Goal: Task Accomplishment & Management: Manage account settings

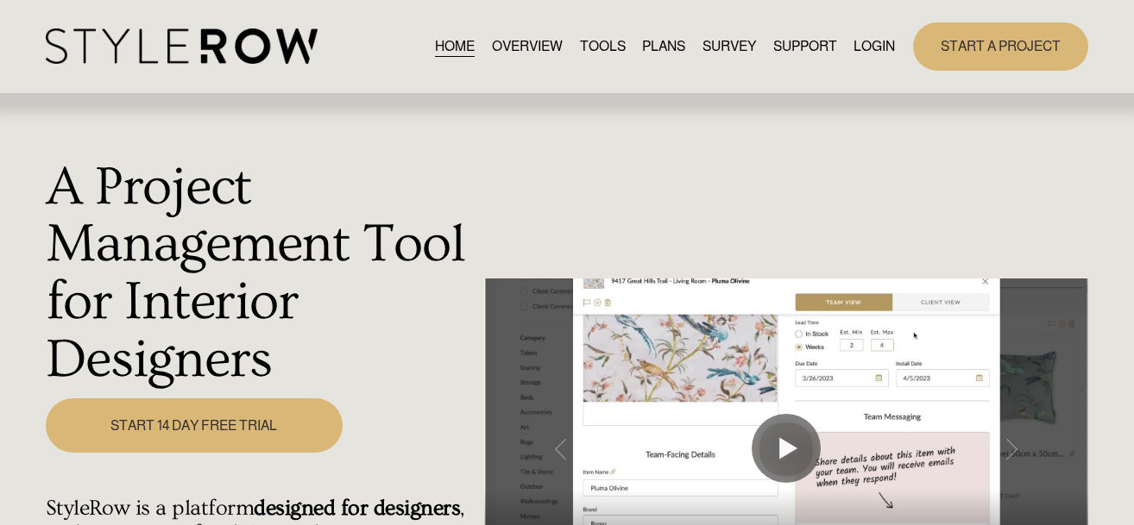
click at [888, 47] on link "LOGIN" at bounding box center [873, 46] width 41 height 23
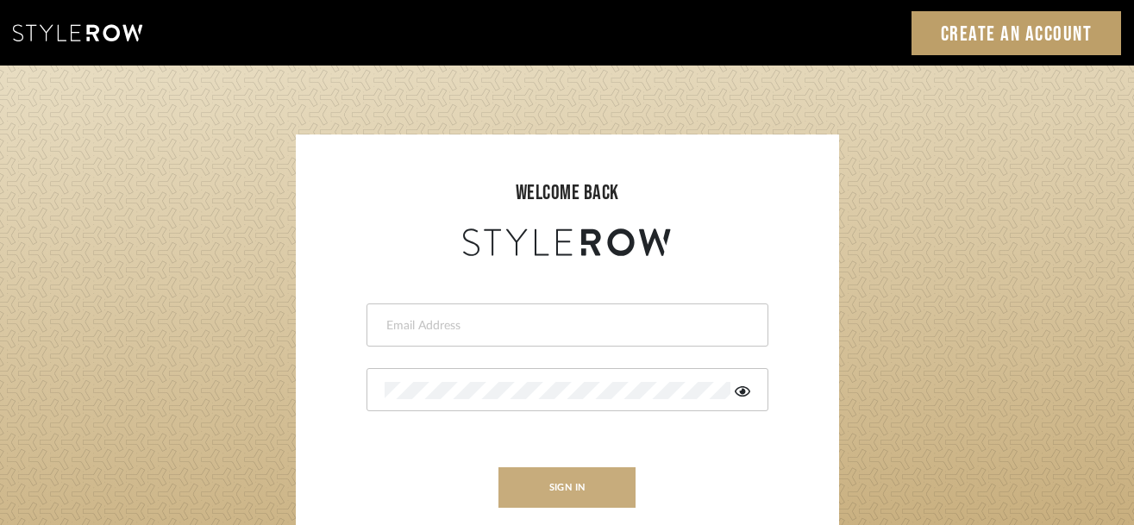
type input "[PERSON_NAME][EMAIL_ADDRESS][DOMAIN_NAME]"
click at [596, 484] on button "sign in" at bounding box center [568, 488] width 138 height 41
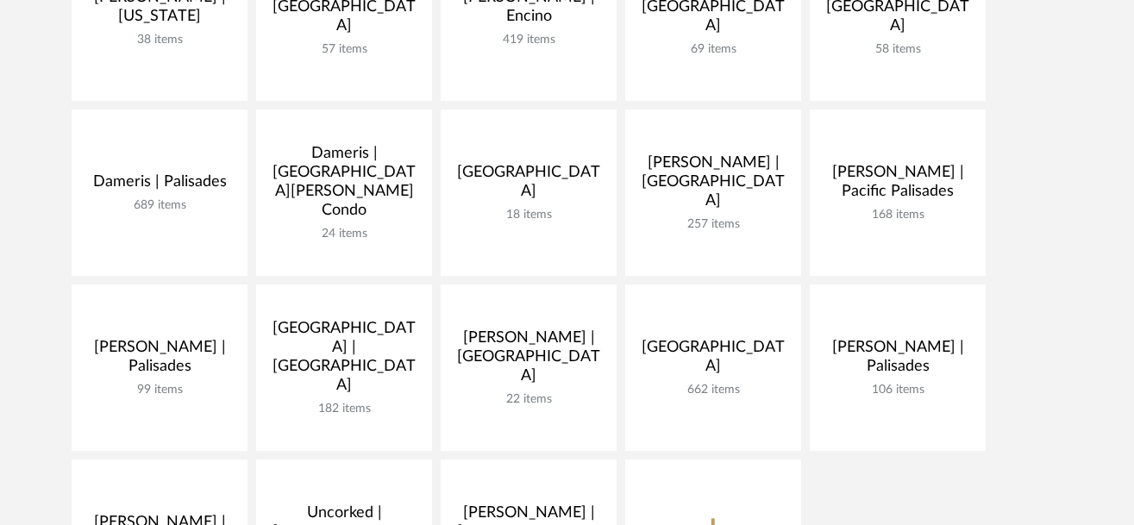
scroll to position [439, 0]
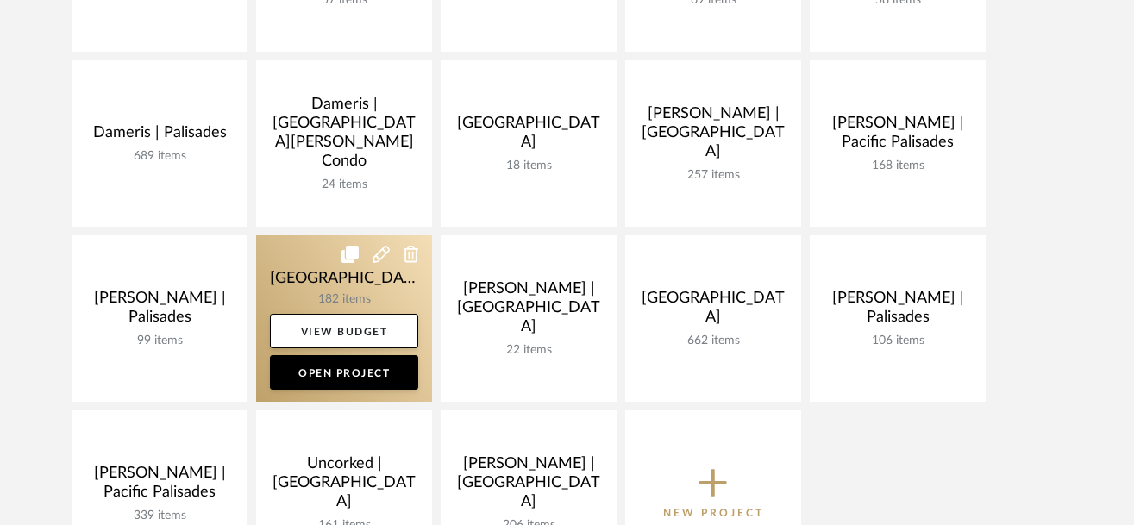
click at [300, 271] on link at bounding box center [344, 319] width 176 height 166
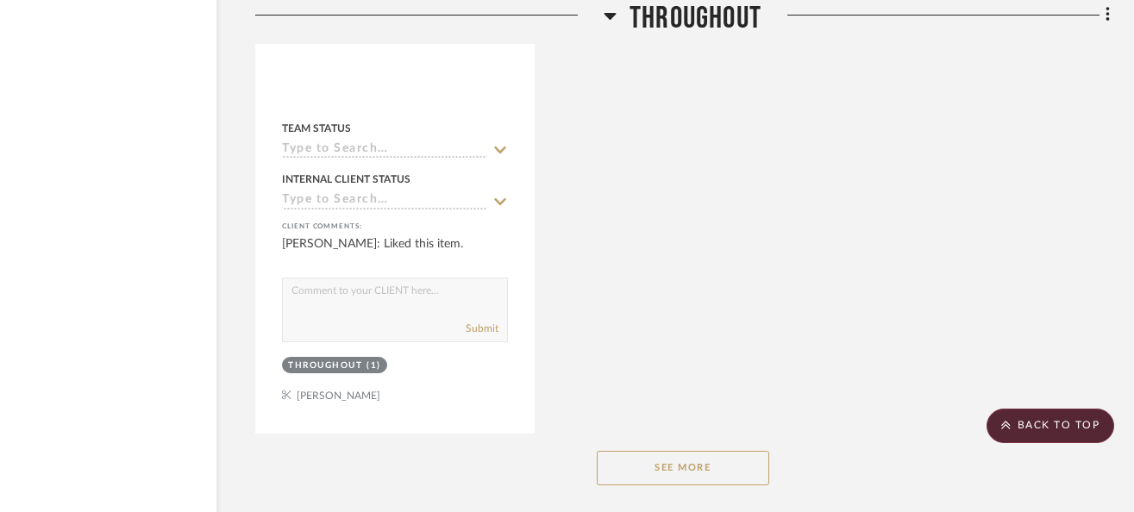
scroll to position [5133, 108]
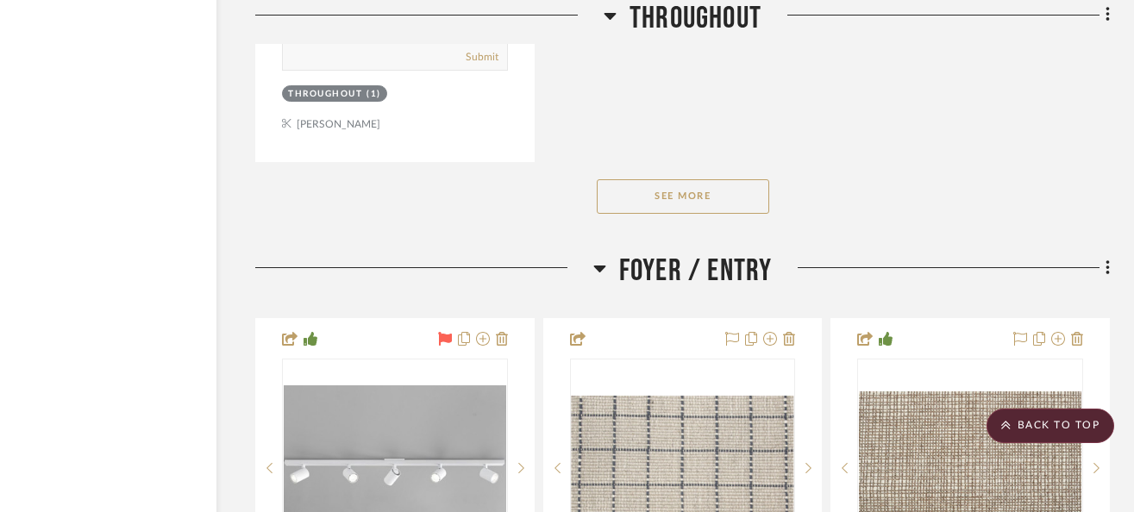
click at [728, 171] on div "See More" at bounding box center [682, 196] width 855 height 69
click at [721, 202] on button "See More" at bounding box center [683, 196] width 173 height 35
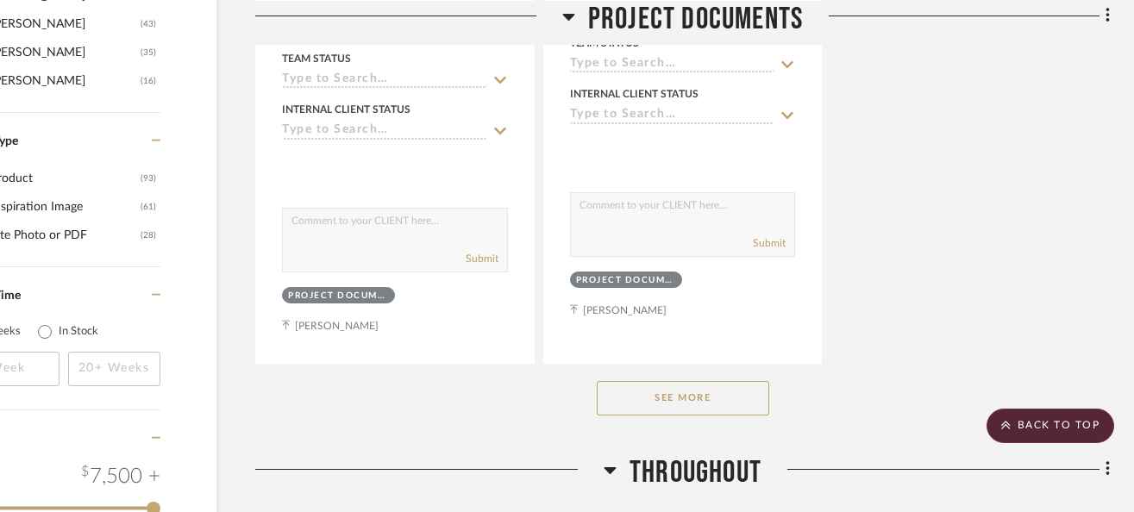
scroll to position [2487, 108]
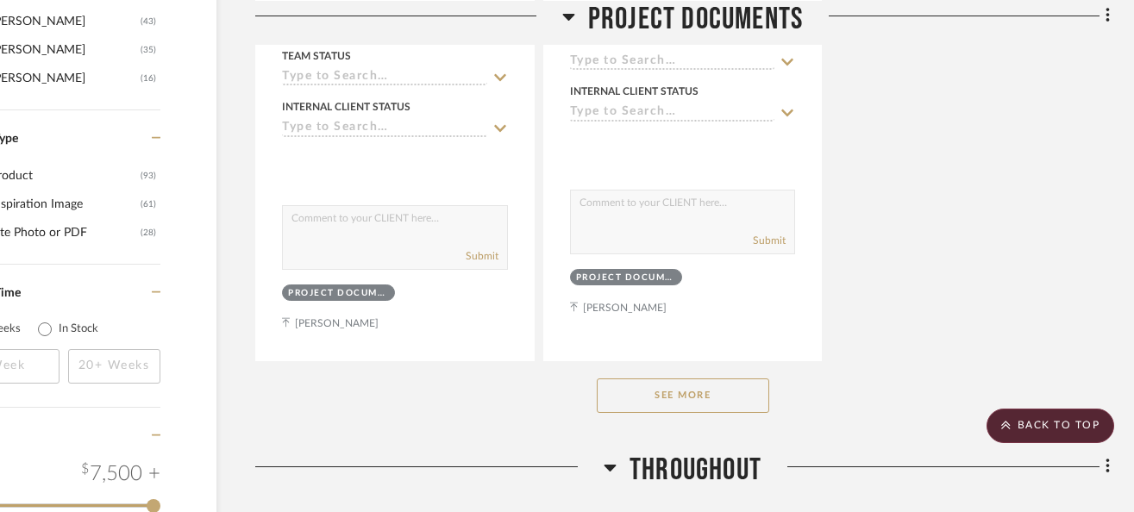
click at [707, 380] on button "See More" at bounding box center [683, 396] width 173 height 35
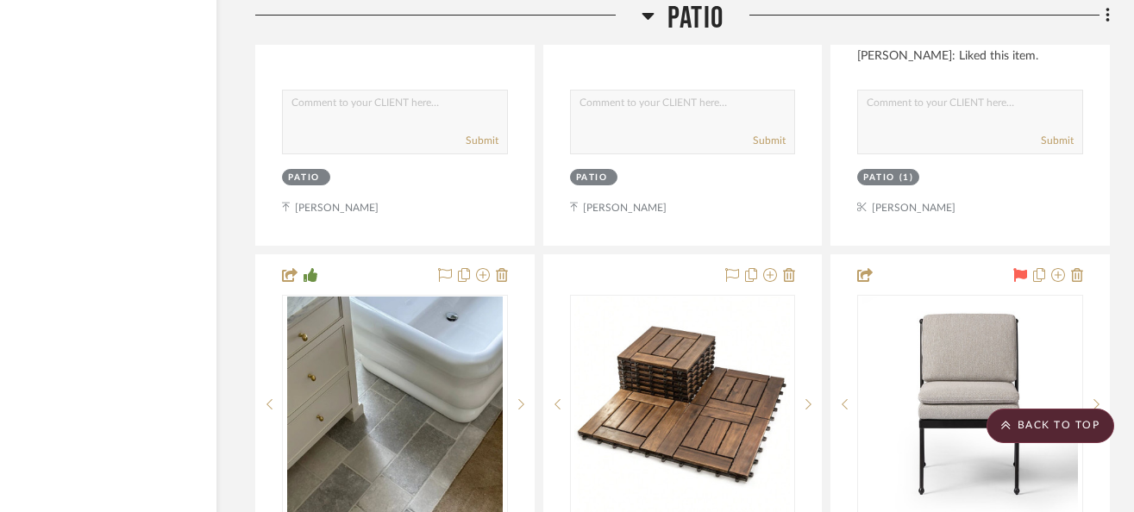
scroll to position [21799, 108]
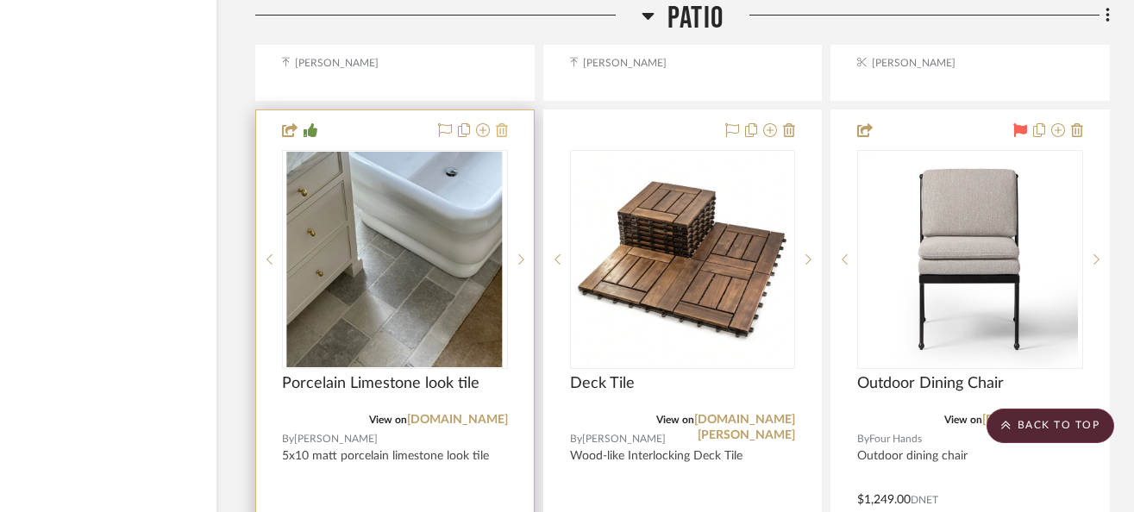
click at [498, 123] on icon at bounding box center [502, 130] width 12 height 14
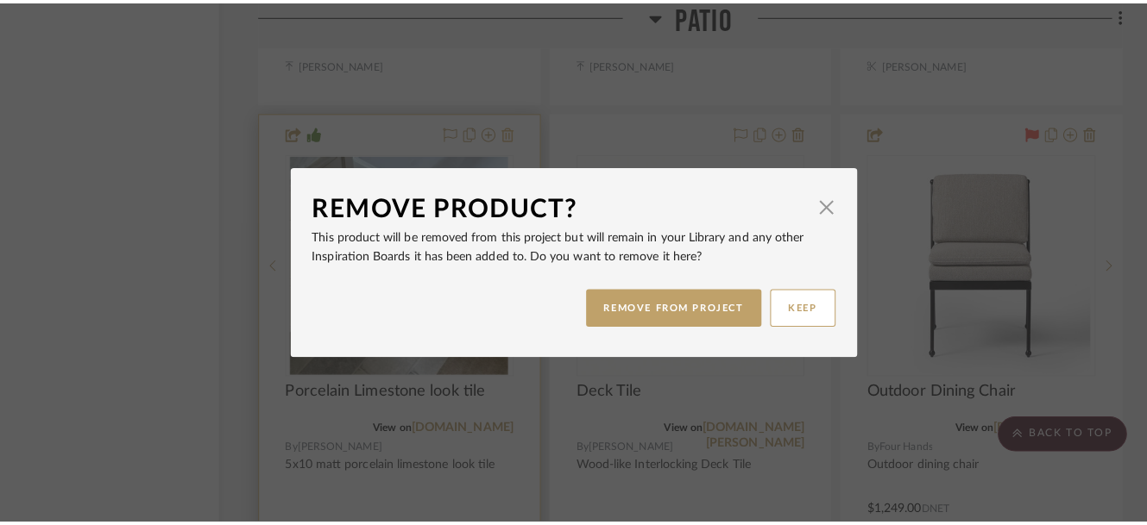
scroll to position [0, 0]
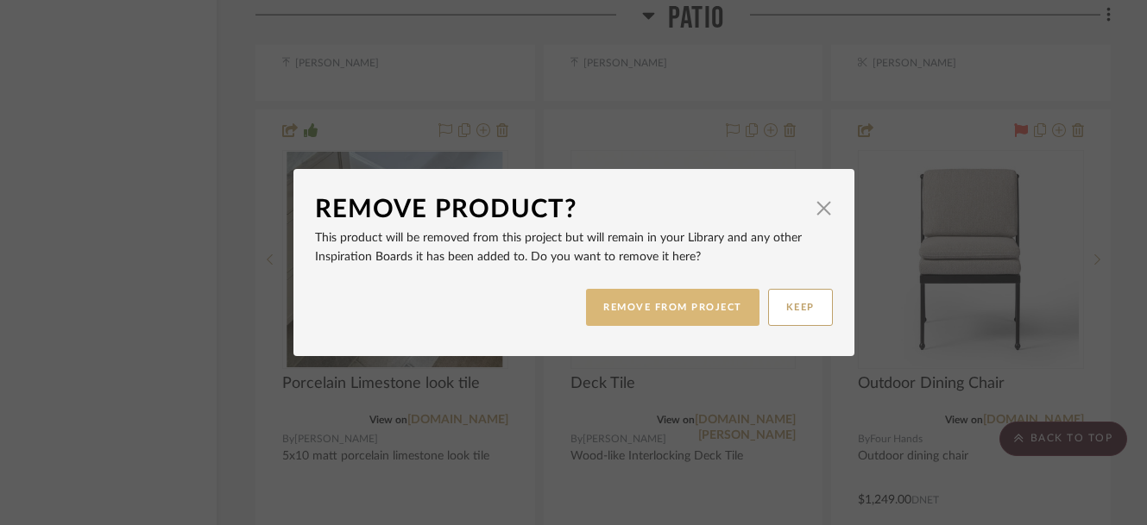
click at [651, 305] on button "REMOVE FROM PROJECT" at bounding box center [672, 307] width 173 height 37
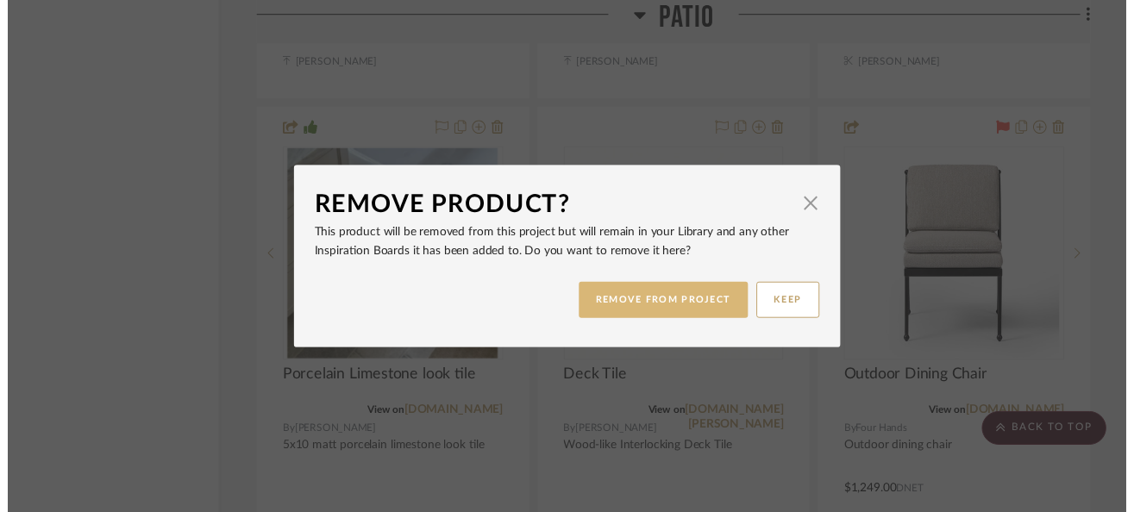
scroll to position [21799, 108]
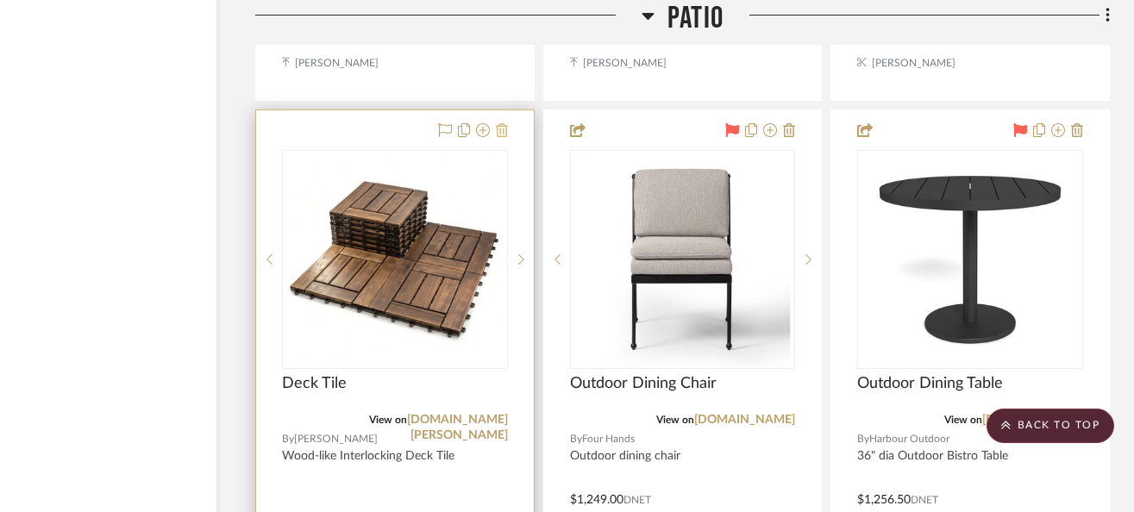
click at [500, 123] on icon at bounding box center [502, 130] width 12 height 14
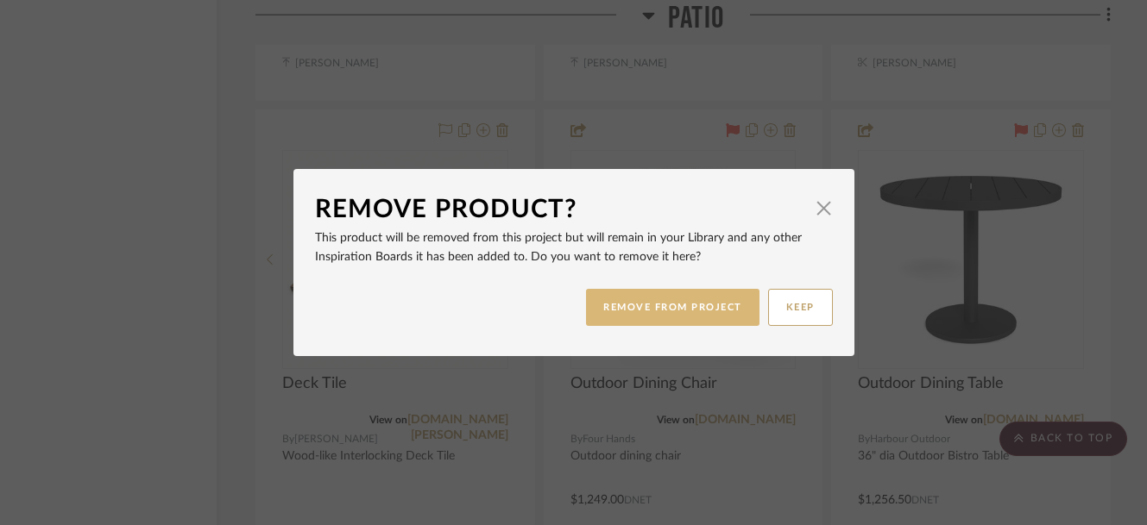
click at [628, 313] on button "REMOVE FROM PROJECT" at bounding box center [672, 307] width 173 height 37
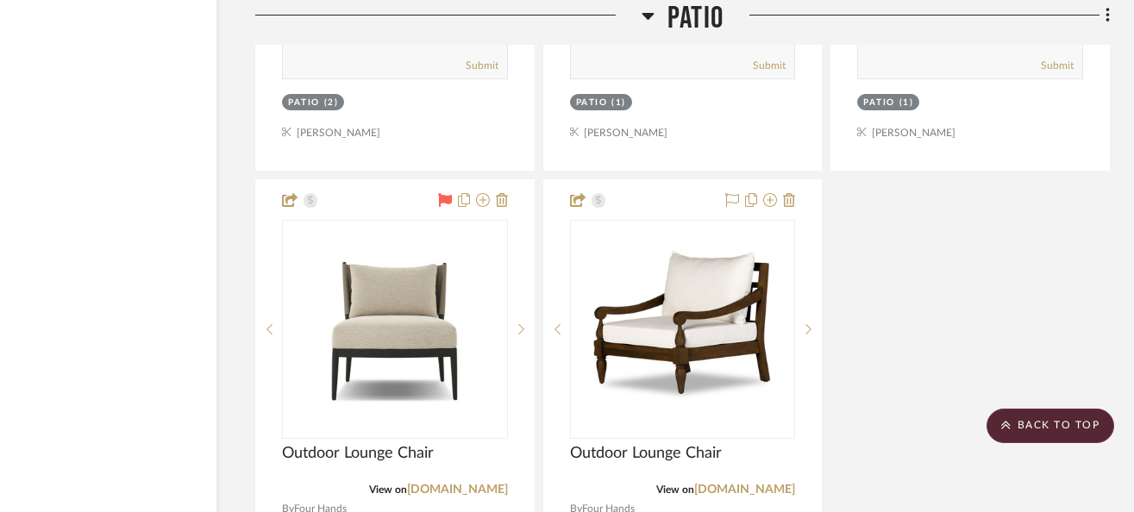
scroll to position [22485, 108]
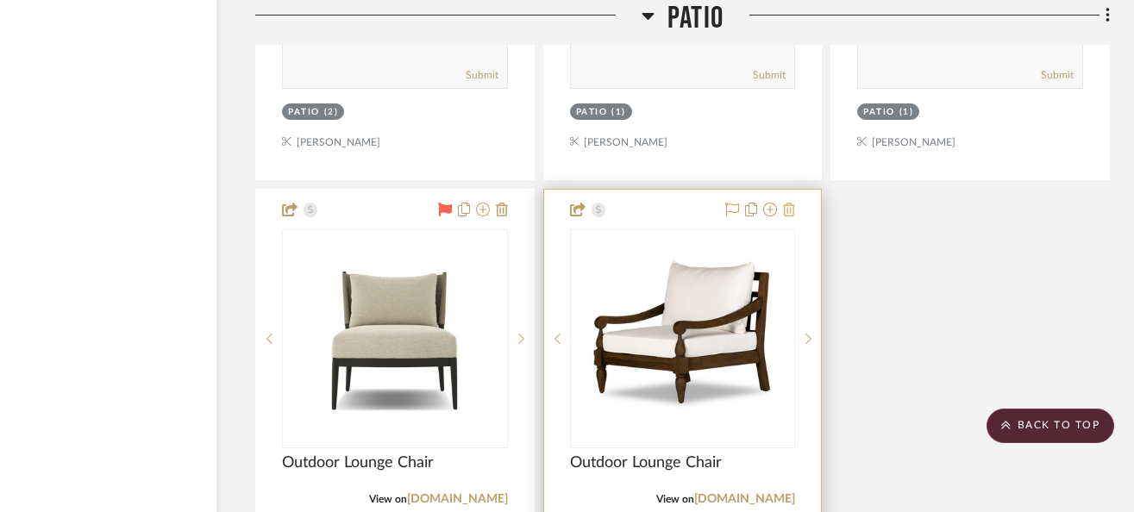
click at [788, 203] on icon at bounding box center [789, 210] width 12 height 14
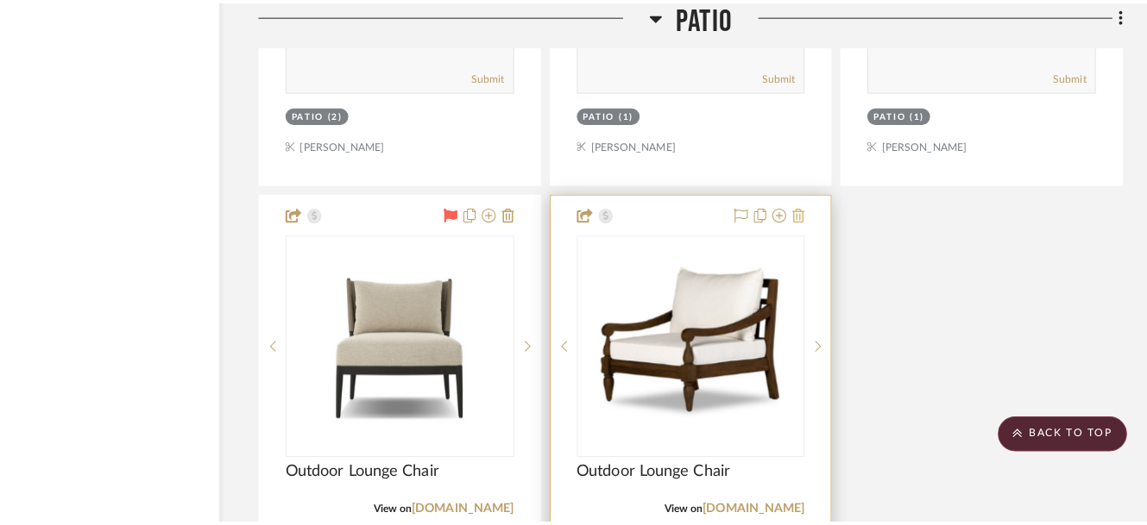
scroll to position [0, 0]
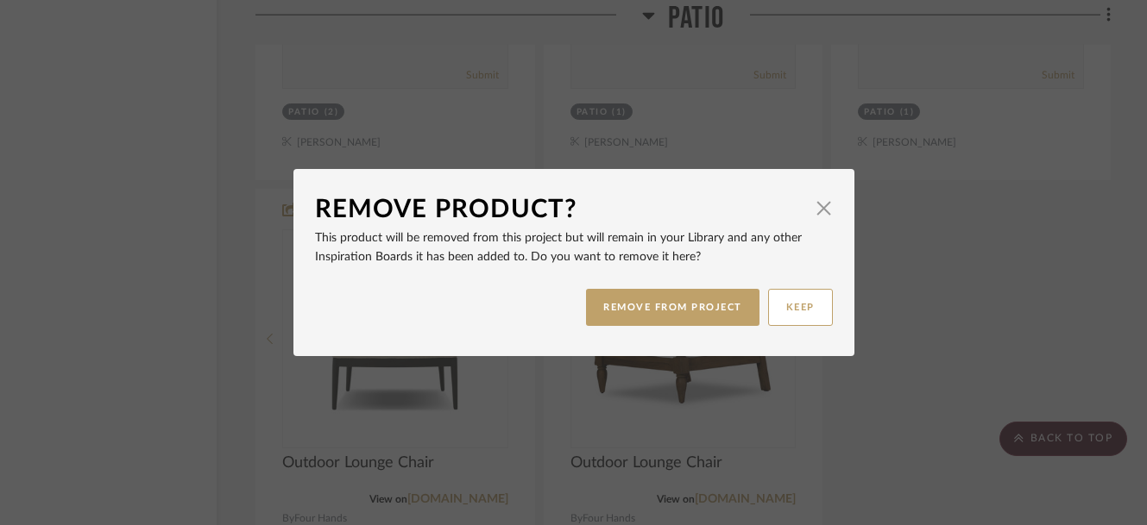
click at [645, 328] on div "REMOVE FROM PROJECT KEEP" at bounding box center [574, 307] width 518 height 54
click at [641, 304] on button "REMOVE FROM PROJECT" at bounding box center [672, 307] width 173 height 37
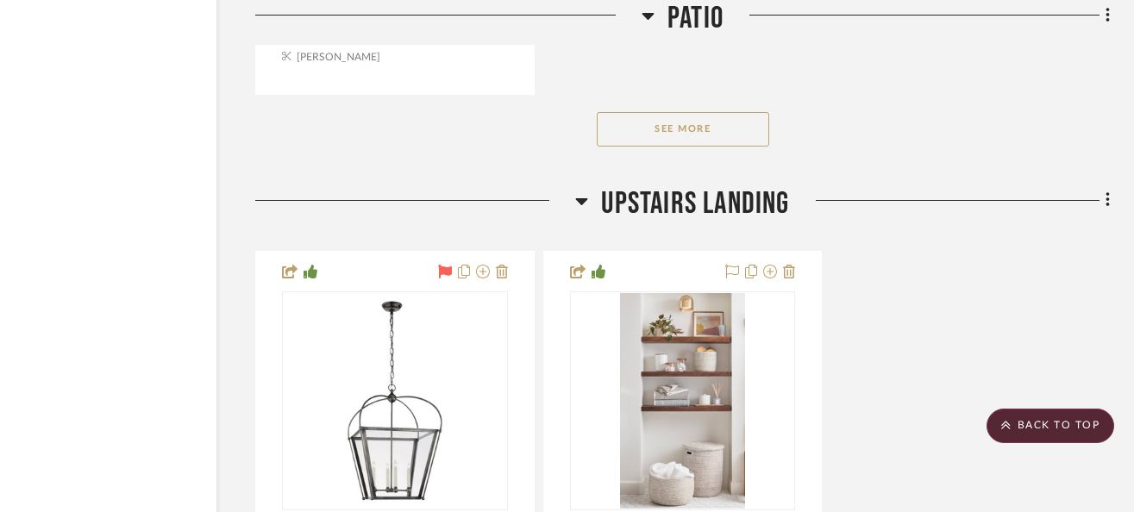
scroll to position [23302, 108]
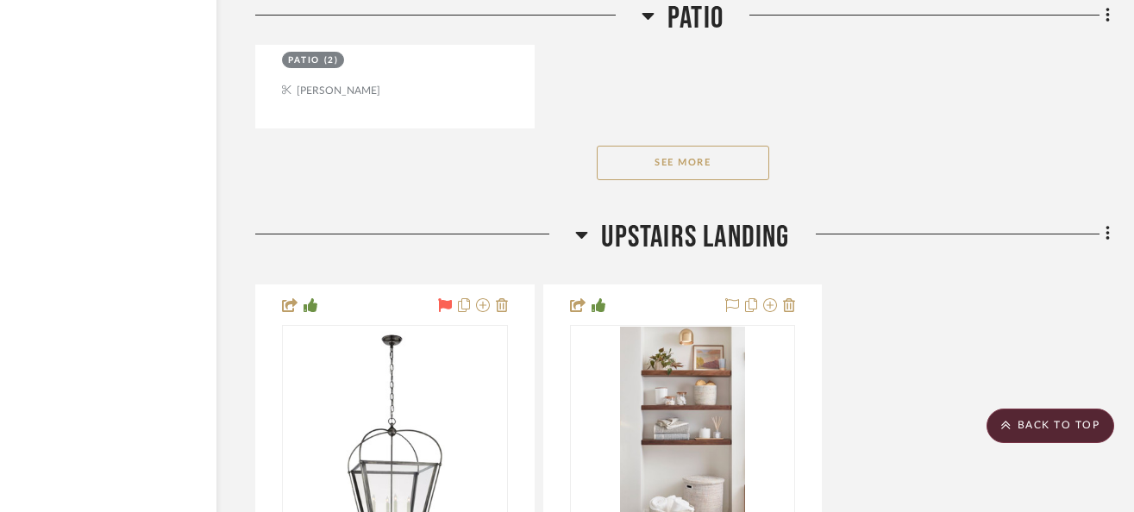
click at [684, 146] on button "See More" at bounding box center [683, 163] width 173 height 35
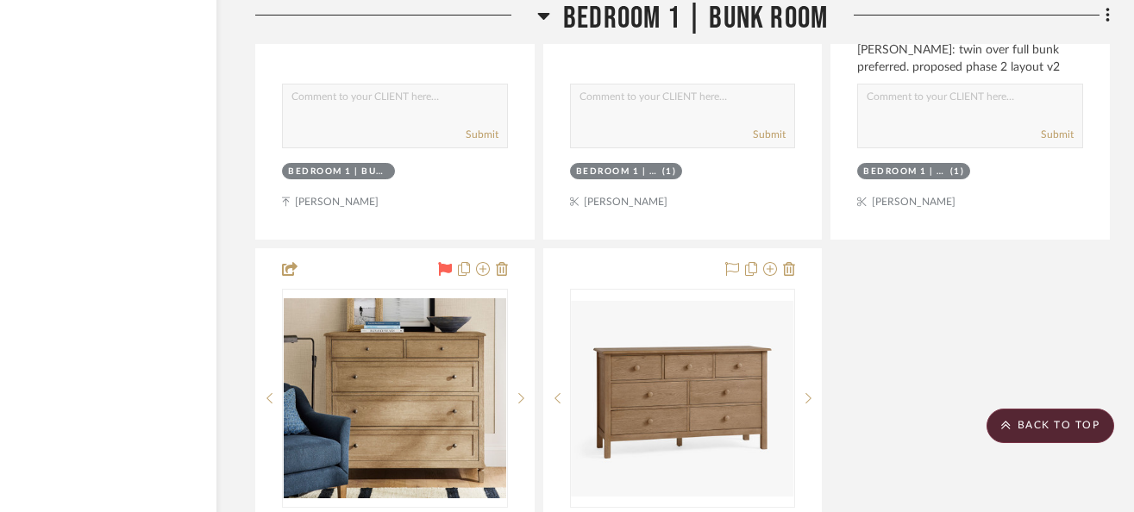
scroll to position [28982, 108]
